Goal: Navigation & Orientation: Find specific page/section

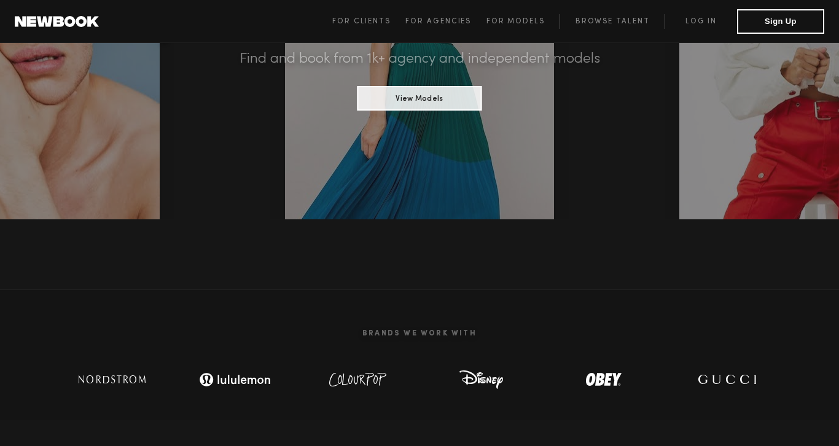
scroll to position [256, 0]
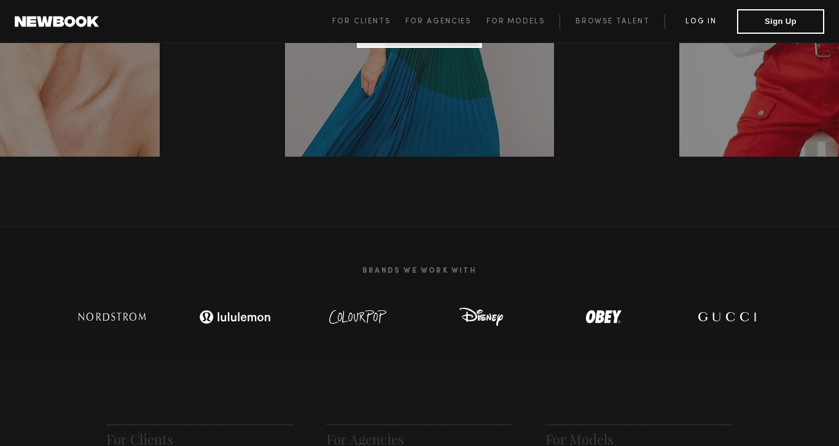
click at [699, 24] on link "Log in" at bounding box center [701, 21] width 73 height 15
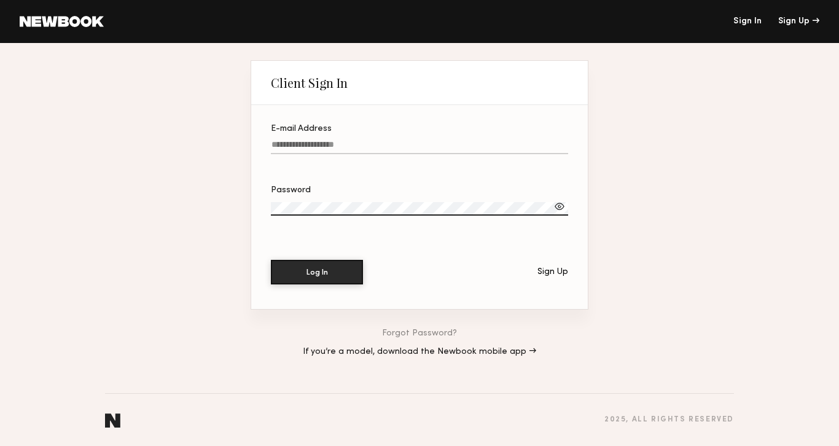
click at [331, 147] on input "E-mail Address" at bounding box center [419, 147] width 297 height 14
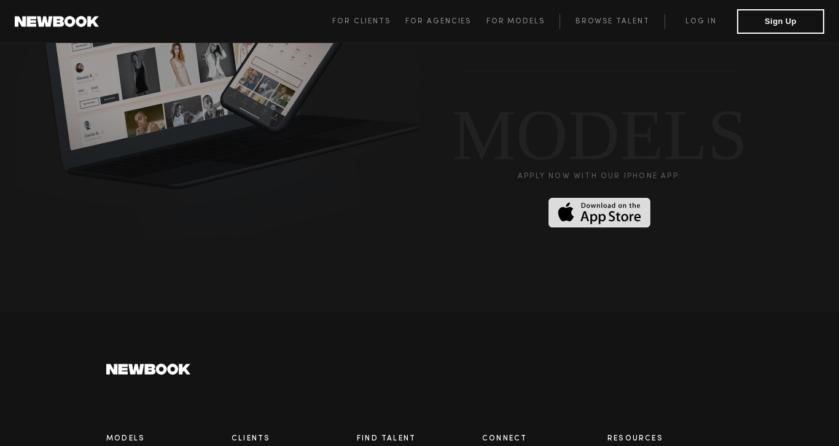
scroll to position [3407, 0]
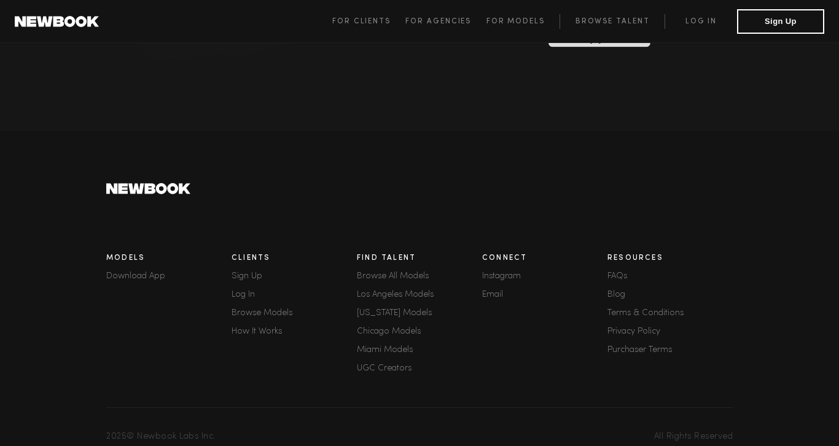
click at [363, 253] on div "Find Talent Browse All Models [GEOGRAPHIC_DATA] Models [US_STATE] Models [GEOGR…" at bounding box center [419, 315] width 125 height 136
click at [363, 272] on link "Browse All Models" at bounding box center [419, 276] width 125 height 9
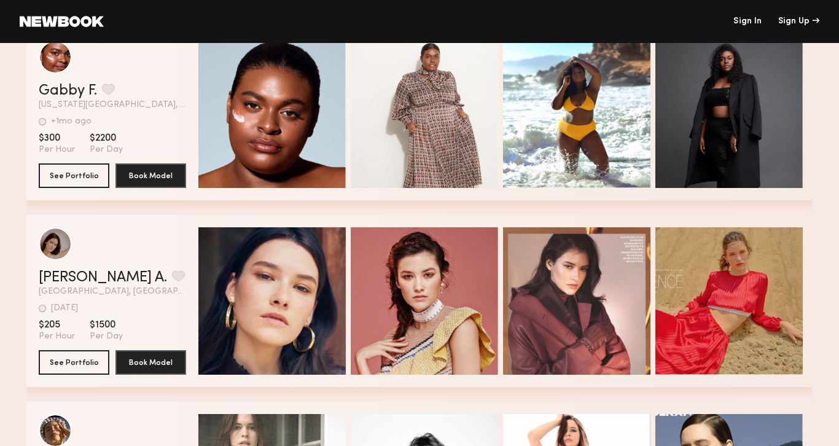
scroll to position [714, 0]
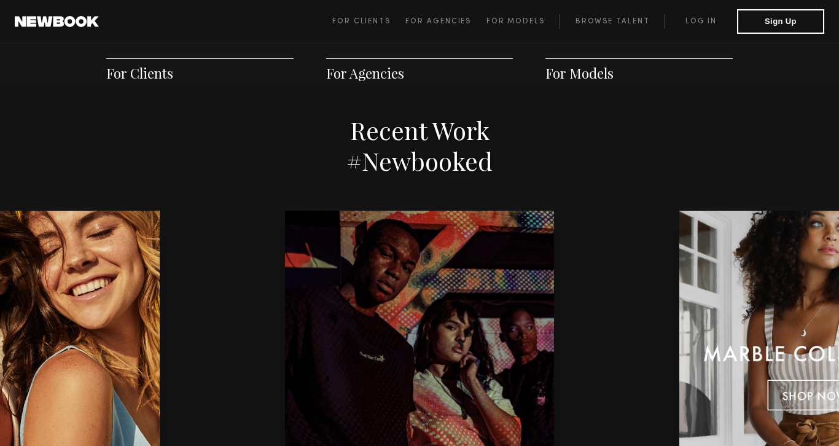
scroll to position [2583, 0]
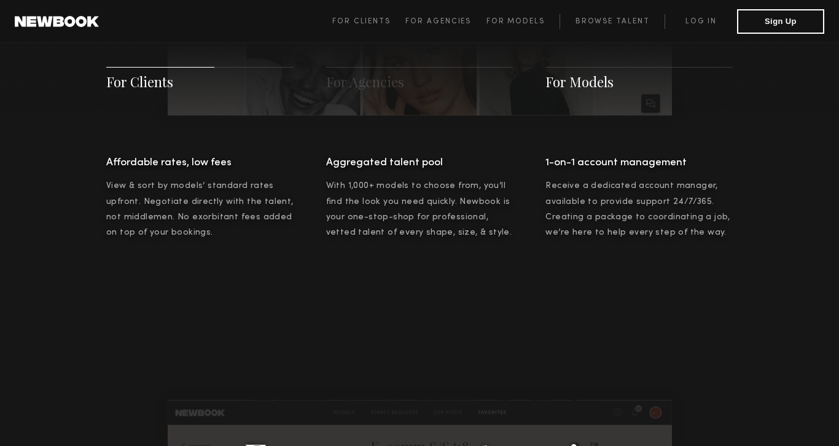
click at [590, 80] on span "For Models" at bounding box center [580, 82] width 68 height 18
